Goal: Information Seeking & Learning: Learn about a topic

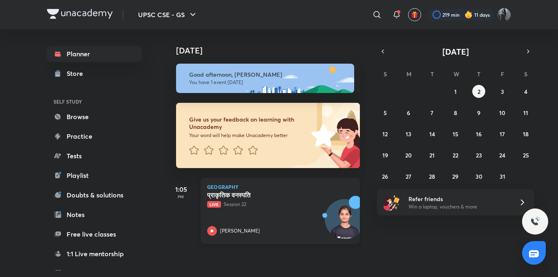
click at [215, 230] on icon at bounding box center [212, 231] width 10 height 10
